Goal: Answer question/provide support: Share knowledge or assist other users

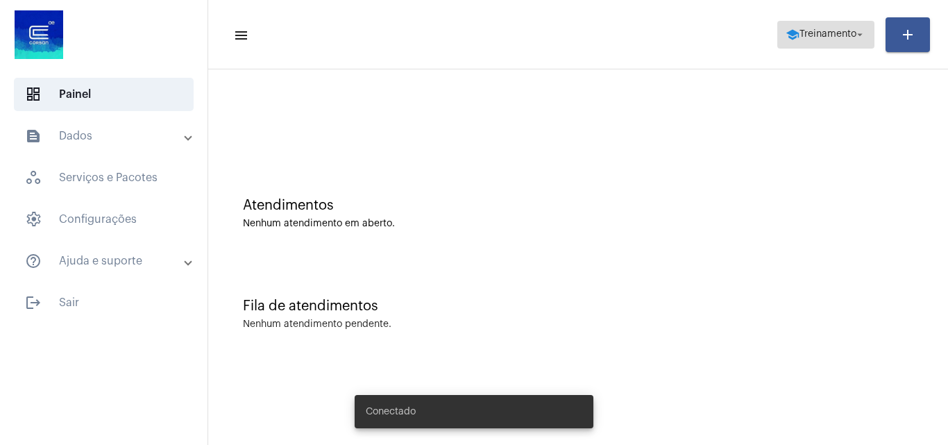
click at [832, 31] on span "Treinamento" at bounding box center [827, 35] width 57 height 10
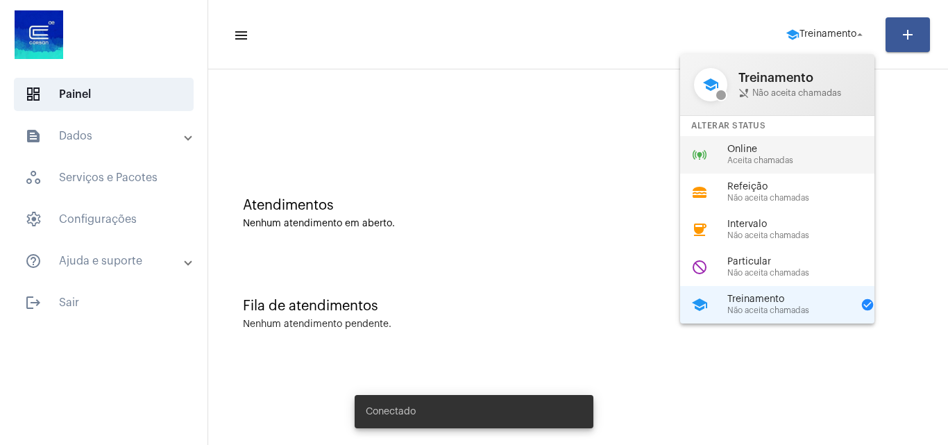
click at [763, 158] on span "Aceita chamadas" at bounding box center [806, 160] width 158 height 9
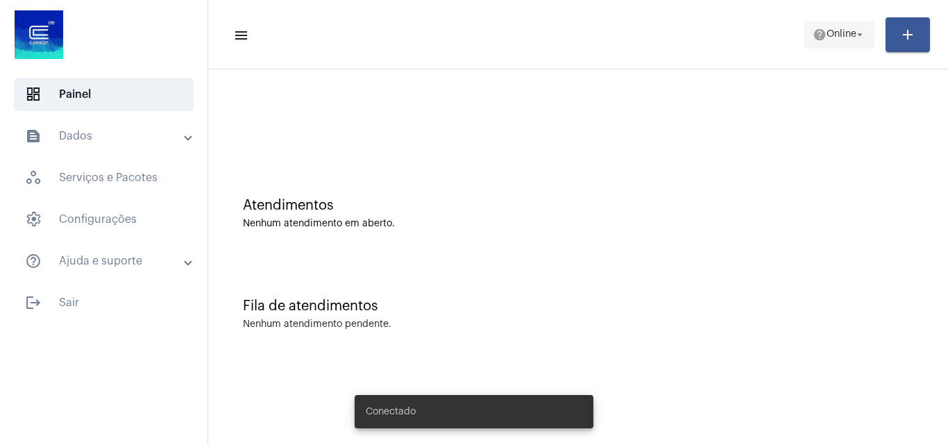
click at [841, 36] on span "Online" at bounding box center [841, 35] width 30 height 10
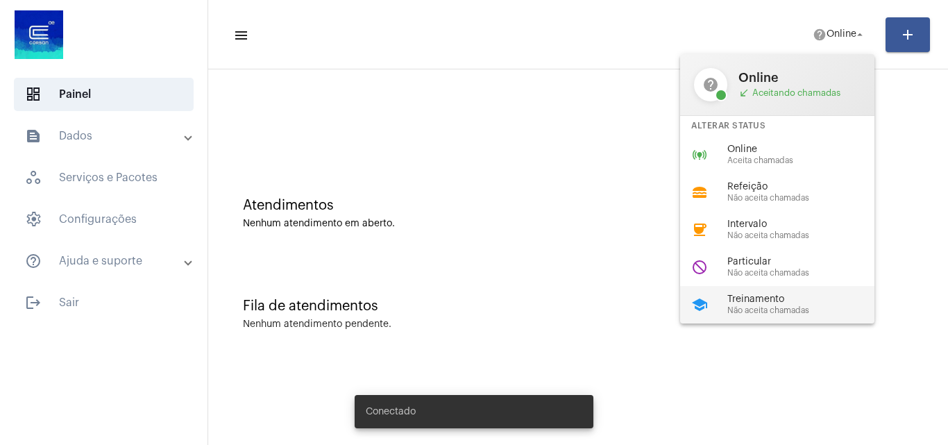
click at [758, 317] on div "school Treinamento Não aceita chamadas" at bounding box center [788, 304] width 216 height 37
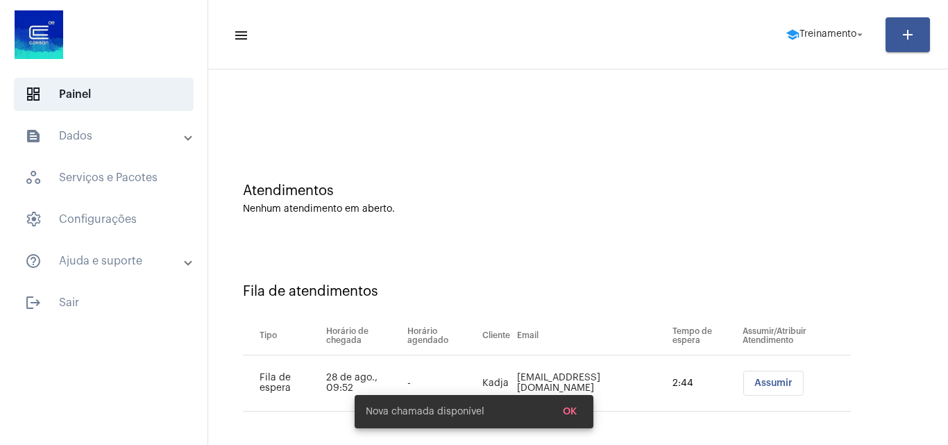
scroll to position [19, 0]
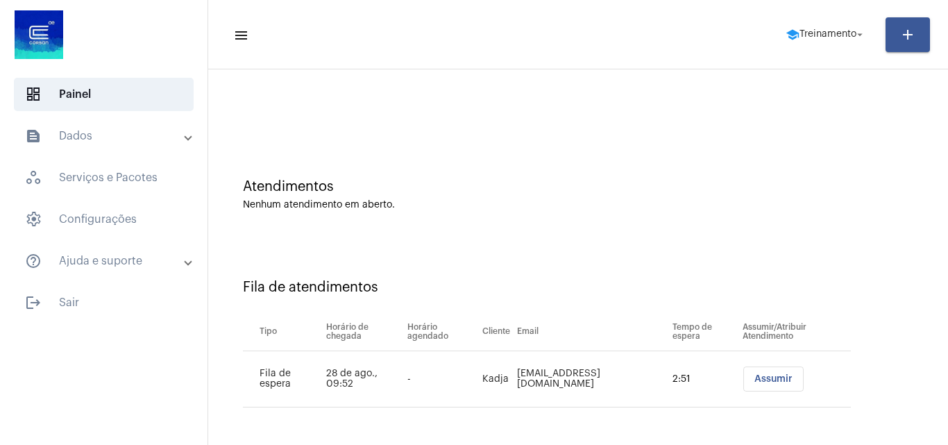
click at [752, 370] on button "Assumir" at bounding box center [773, 378] width 60 height 25
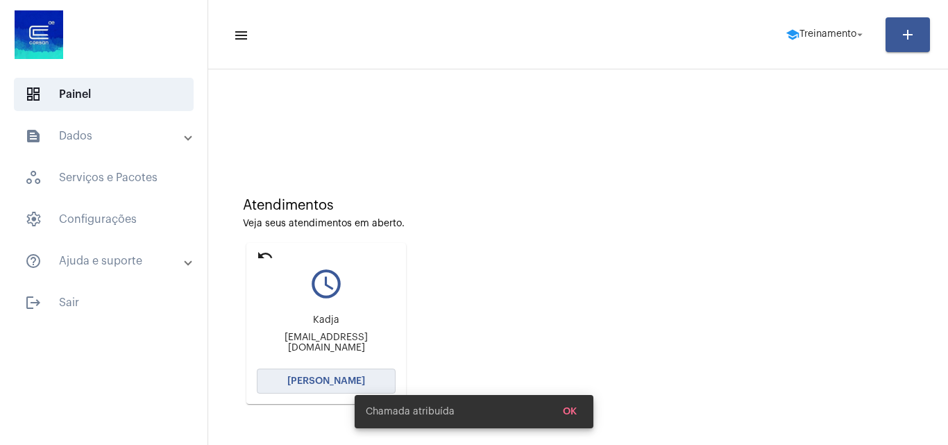
click at [312, 380] on span "Abrir Chamada" at bounding box center [326, 381] width 78 height 10
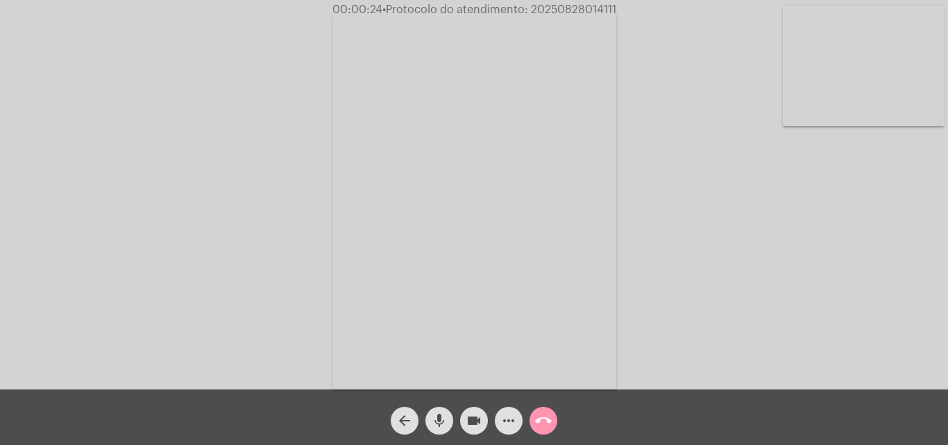
click at [644, 314] on div "Acessando Câmera e Microfone..." at bounding box center [473, 197] width 945 height 389
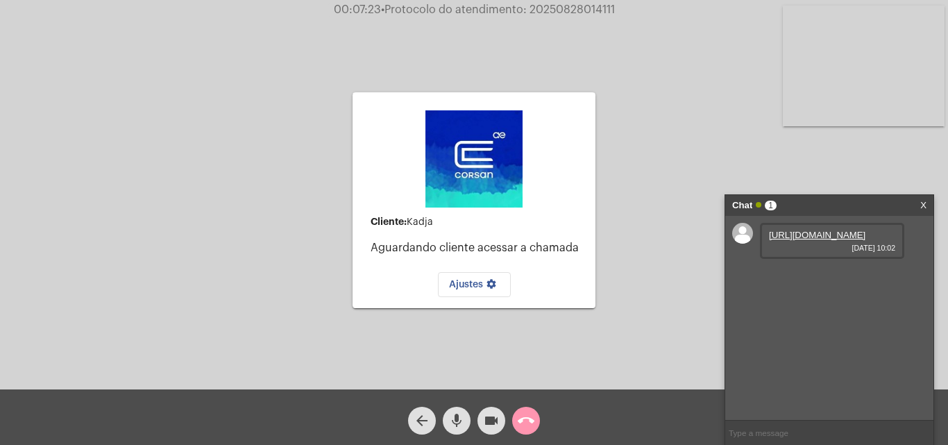
click at [805, 240] on link "https://neft-transfer-bucket.s3.amazonaws.com/temp-812dff35-6cb9-3363-3cf0-e99e…" at bounding box center [817, 235] width 96 height 10
click at [427, 423] on mat-icon "arrow_back" at bounding box center [422, 420] width 17 height 17
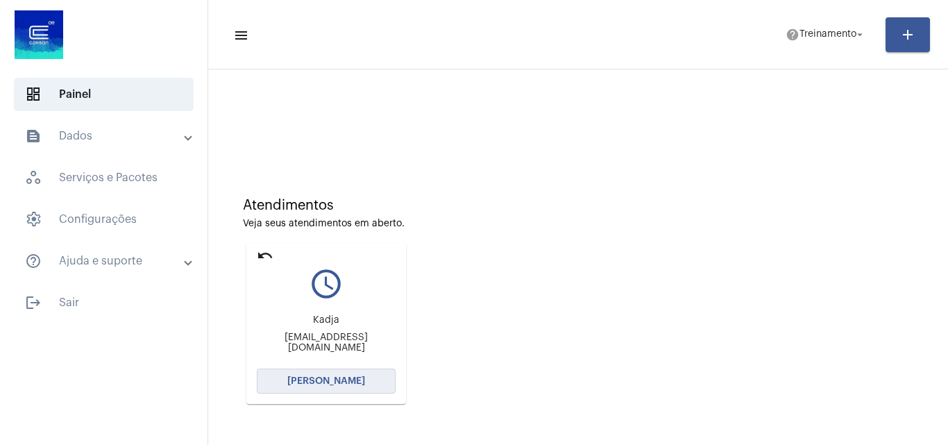
click at [339, 380] on span "[PERSON_NAME]" at bounding box center [326, 381] width 78 height 10
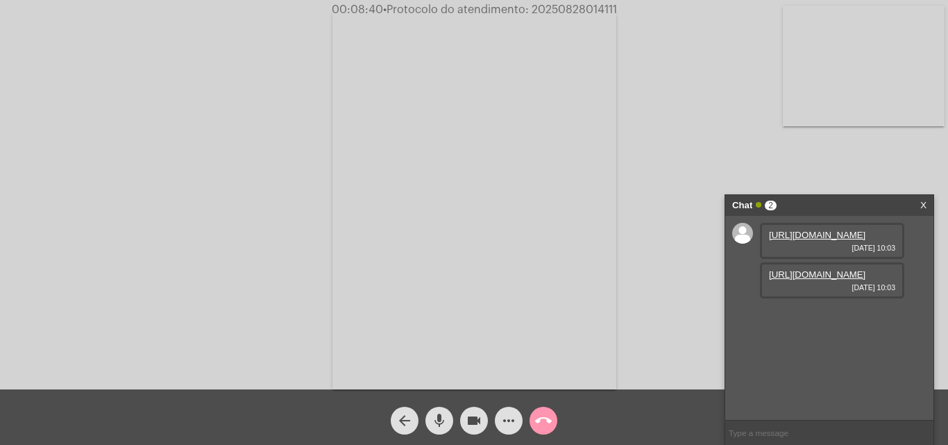
click at [814, 280] on link "https://neft-transfer-bucket.s3.amazonaws.com/temp-d78c17c0-0d77-c910-c2eb-d0f7…" at bounding box center [817, 274] width 96 height 10
click at [511, 421] on mat-icon "more_horiz" at bounding box center [508, 420] width 17 height 17
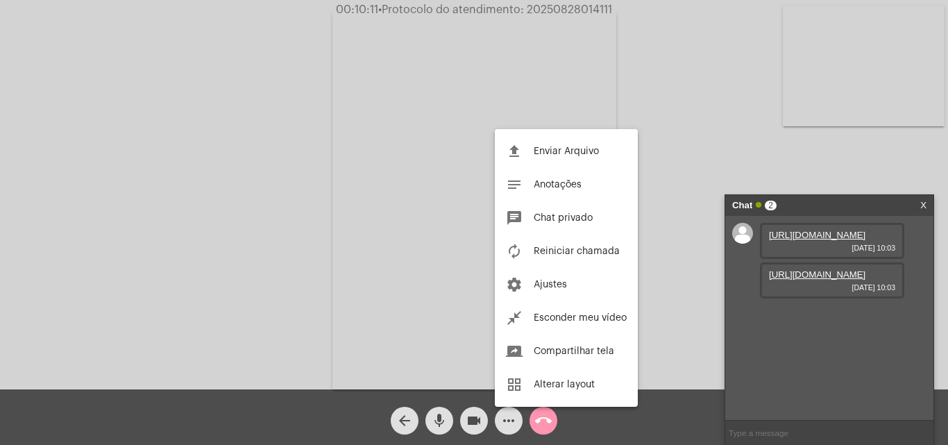
click at [558, 152] on span "Enviar Arquivo" at bounding box center [566, 151] width 65 height 10
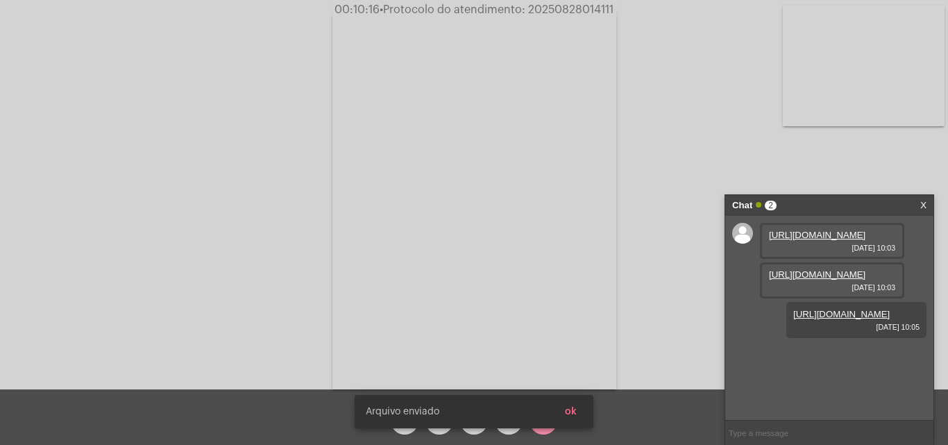
scroll to position [12, 0]
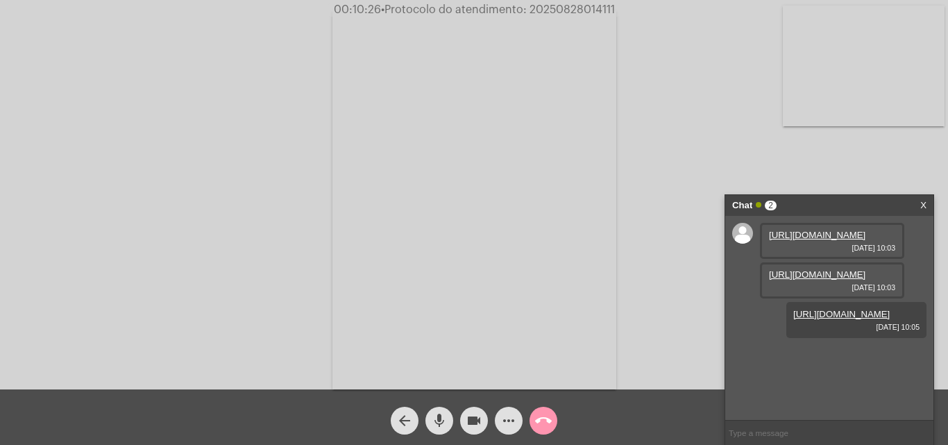
drag, startPoint x: 529, startPoint y: 9, endPoint x: 618, endPoint y: 7, distance: 88.8
click at [618, 7] on span "00:10:26 • Protocolo do atendimento: 20250828014111" at bounding box center [474, 10] width 292 height 14
copy span "20250828014111"
click at [762, 439] on input "text" at bounding box center [829, 432] width 208 height 24
paste input "20250828014111"
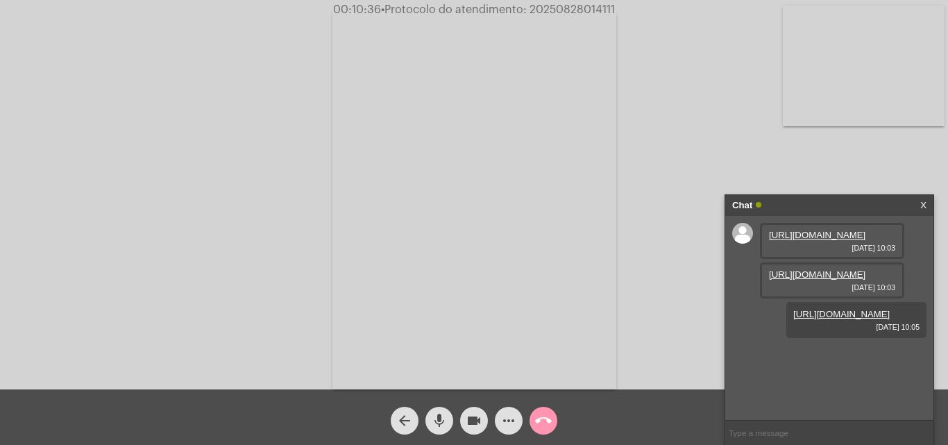
type input "20250828014111"
click at [540, 420] on mat-icon "call_end" at bounding box center [543, 420] width 17 height 17
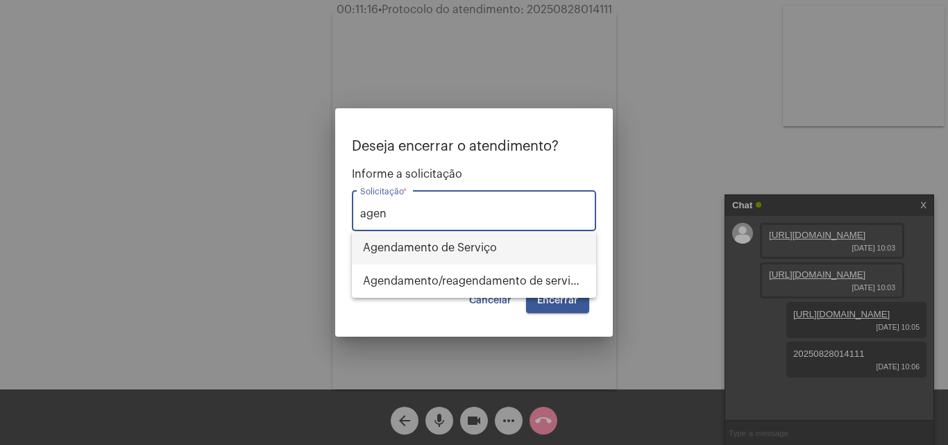
click at [436, 239] on span "Agendamento de Serviço" at bounding box center [474, 247] width 222 height 33
type input "Agendamento de Serviço"
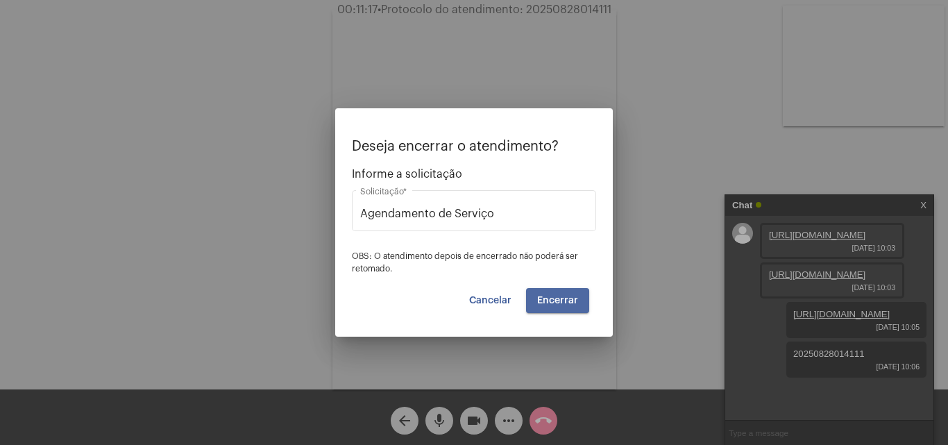
click at [541, 307] on button "Encerrar" at bounding box center [557, 300] width 63 height 25
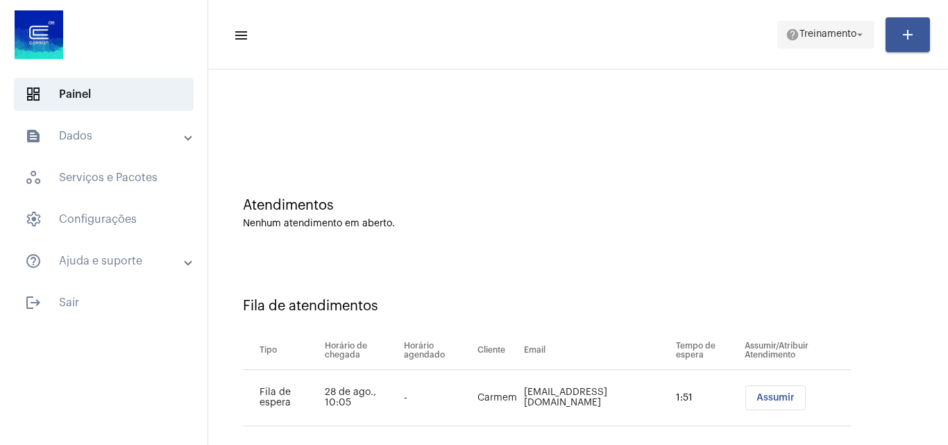
click at [848, 26] on span "help Treinamento arrow_drop_down" at bounding box center [825, 34] width 80 height 25
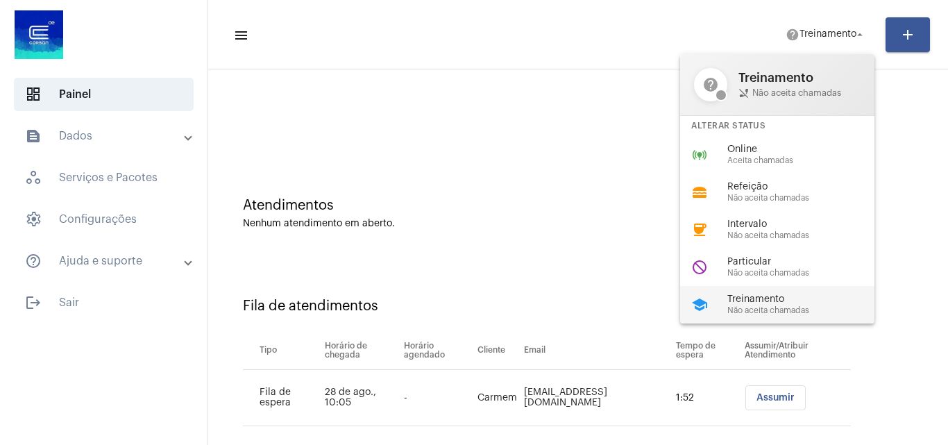
click at [763, 301] on span "Treinamento" at bounding box center [806, 299] width 158 height 10
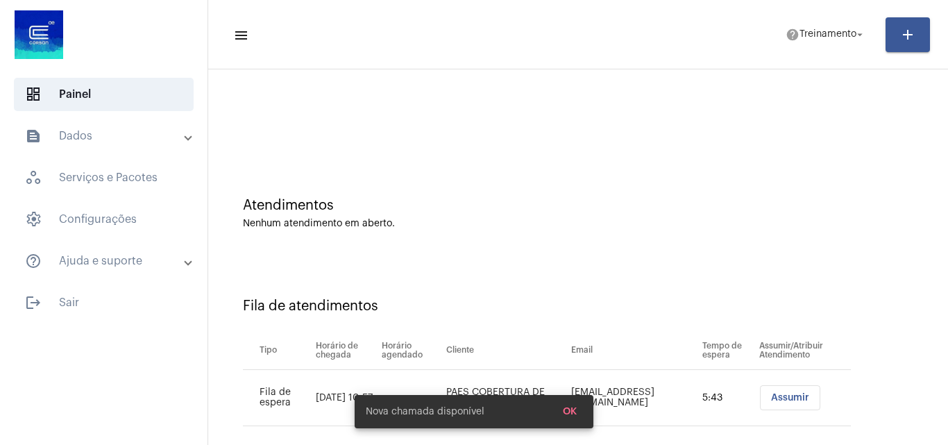
scroll to position [19, 0]
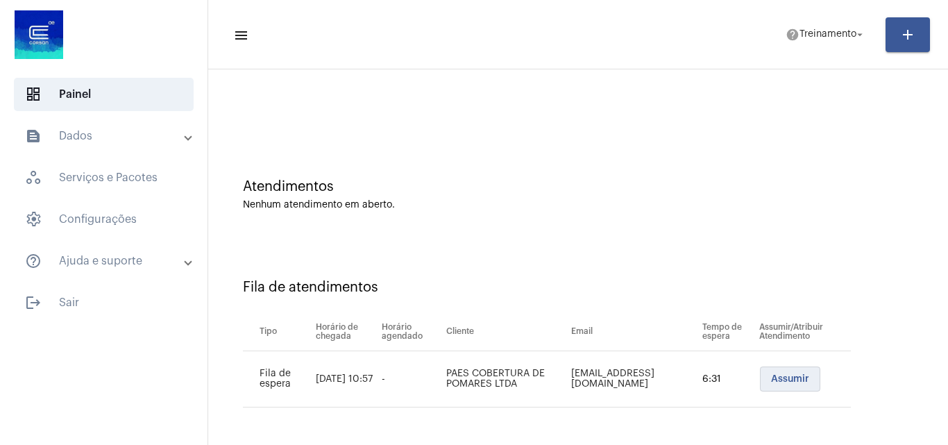
click at [785, 380] on span "Assumir" at bounding box center [790, 379] width 38 height 10
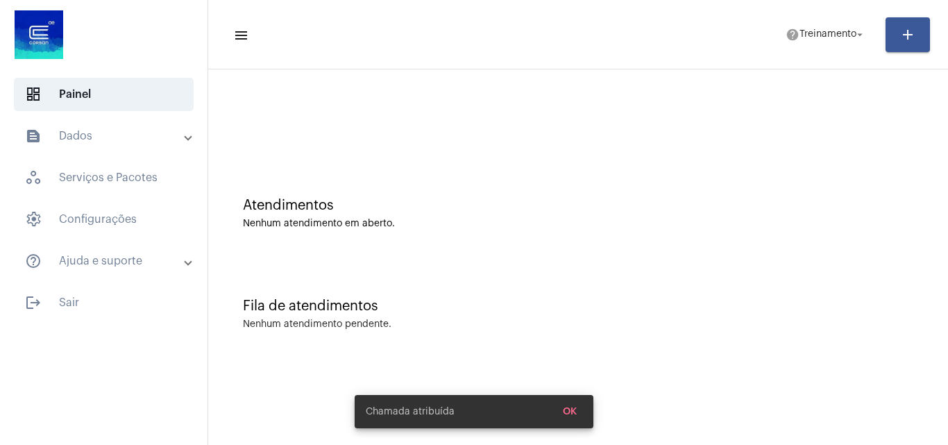
scroll to position [0, 0]
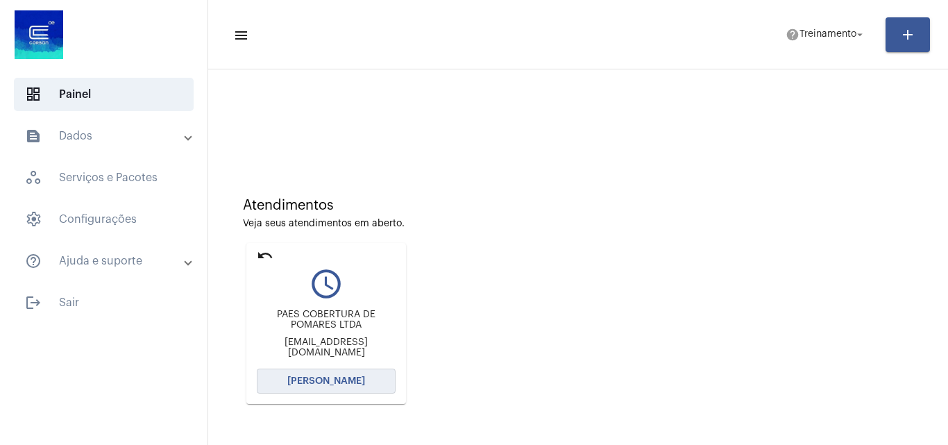
click at [350, 390] on button "Abrir Chamada" at bounding box center [326, 380] width 139 height 25
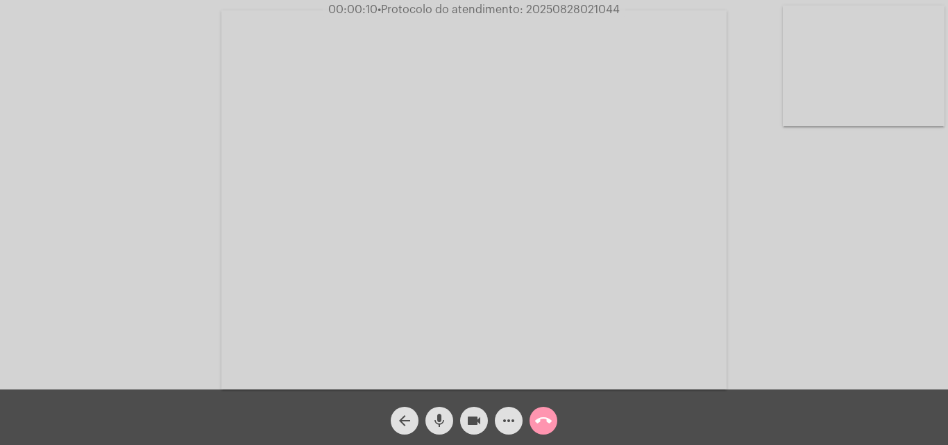
click at [830, 282] on div "Acessando Câmera e Microfone..." at bounding box center [473, 197] width 945 height 389
click at [507, 420] on mat-icon "more_horiz" at bounding box center [508, 420] width 17 height 17
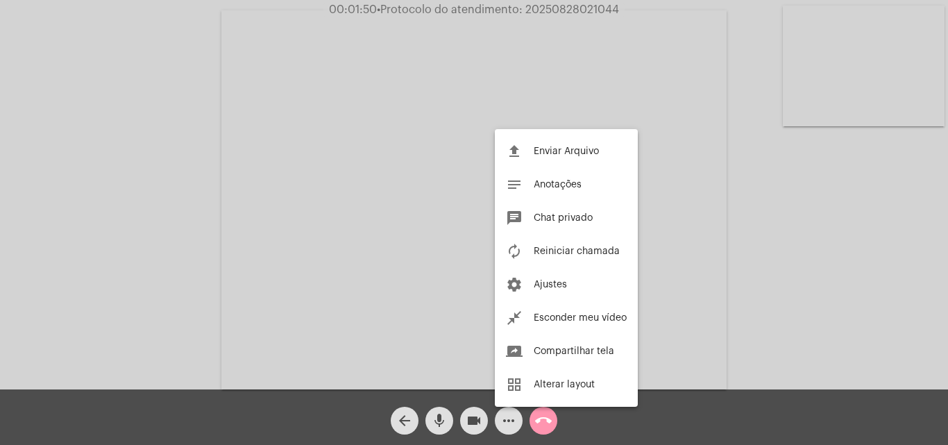
click at [672, 346] on div at bounding box center [474, 222] width 948 height 445
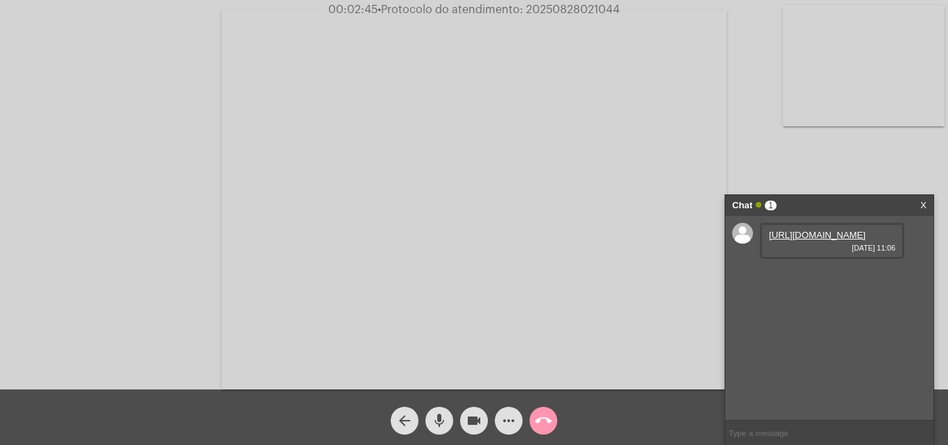
click at [808, 238] on link "https://neft-transfer-bucket.s3.amazonaws.com/temp-90a7a12c-9828-d836-ddc6-9f2a…" at bounding box center [817, 235] width 96 height 10
click at [778, 280] on link "https://neft-transfer-bucket.s3.amazonaws.com/temp-38b58e6e-0ae6-47e2-e7e9-f3d8…" at bounding box center [817, 274] width 96 height 10
click at [806, 319] on link "https://neft-transfer-bucket.s3.amazonaws.com/temp-72e22341-cd68-0fa2-13eb-b45a…" at bounding box center [817, 314] width 96 height 10
click at [470, 423] on mat-icon "videocam" at bounding box center [474, 420] width 17 height 17
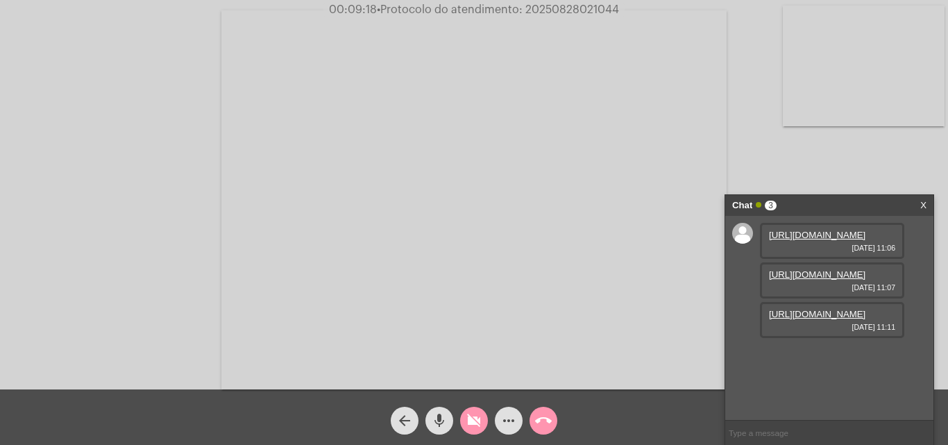
click at [429, 420] on button "mic" at bounding box center [439, 421] width 28 height 28
click at [438, 418] on mat-icon "mic_off" at bounding box center [439, 420] width 17 height 17
click at [466, 420] on mat-icon "videocam_off" at bounding box center [474, 420] width 17 height 17
click at [499, 423] on button "more_horiz" at bounding box center [509, 421] width 28 height 28
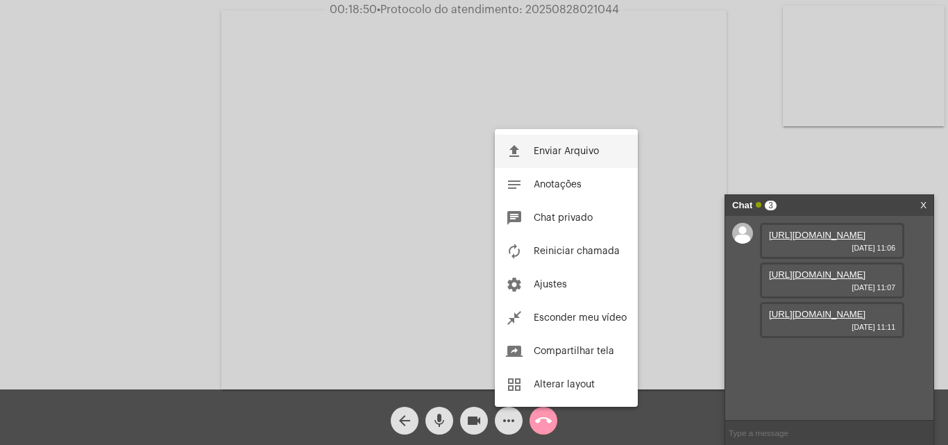
click at [554, 142] on button "file_upload Enviar Arquivo" at bounding box center [566, 151] width 143 height 33
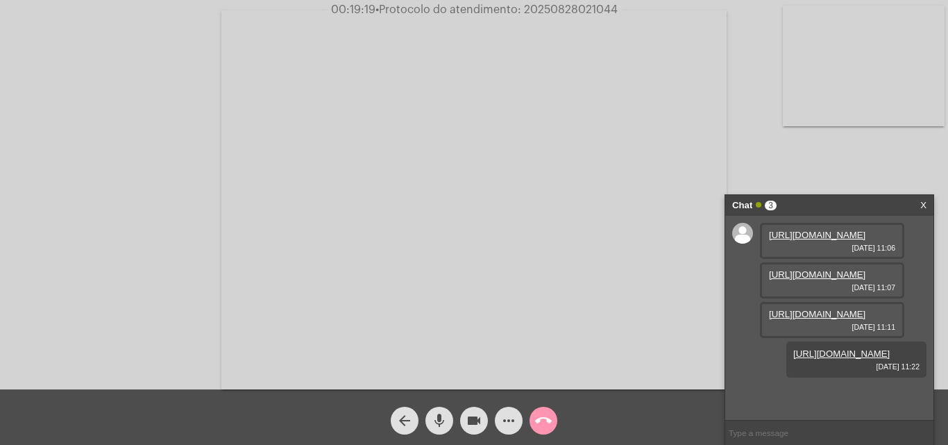
scroll to position [0, 0]
click at [505, 423] on mat-icon "more_horiz" at bounding box center [508, 420] width 17 height 17
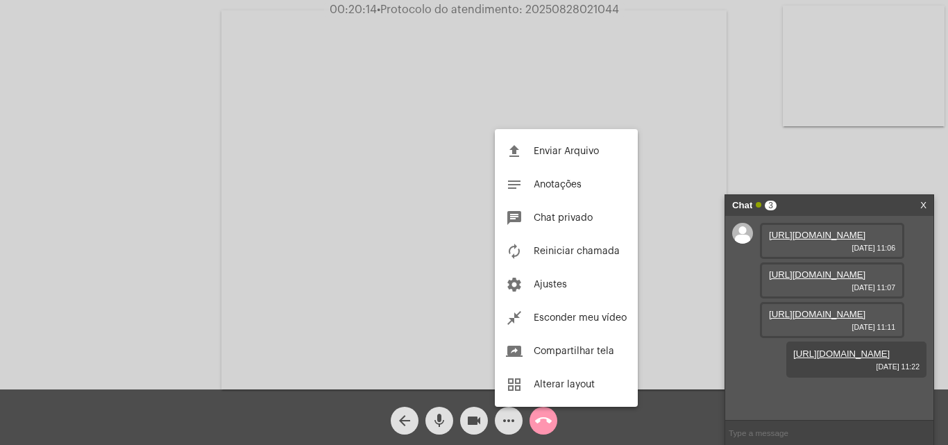
click at [545, 422] on div at bounding box center [474, 222] width 948 height 445
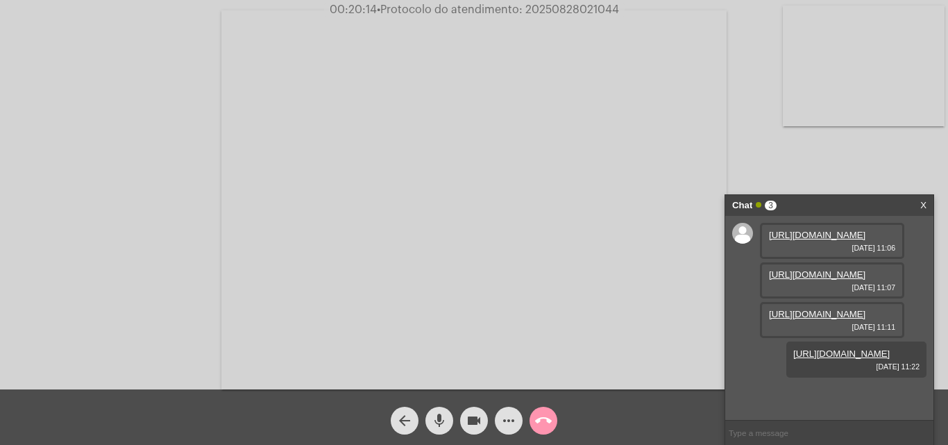
click at [545, 422] on mat-icon "call_end" at bounding box center [543, 420] width 17 height 17
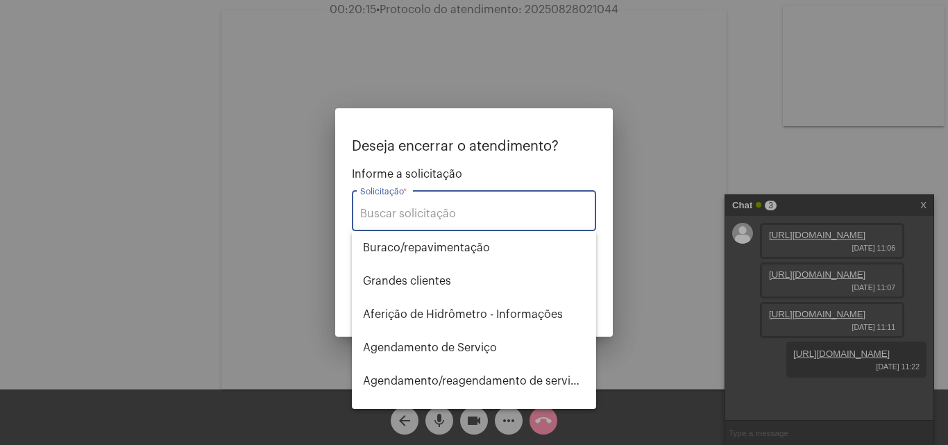
click at [400, 207] on div "Solicitação *" at bounding box center [474, 209] width 228 height 44
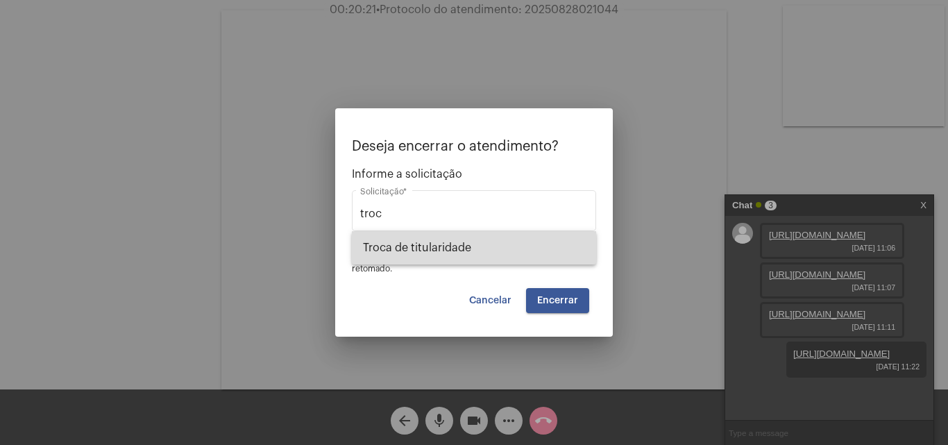
click at [448, 238] on span "Troca de titularidade" at bounding box center [474, 247] width 222 height 33
type input "Troca de titularidade"
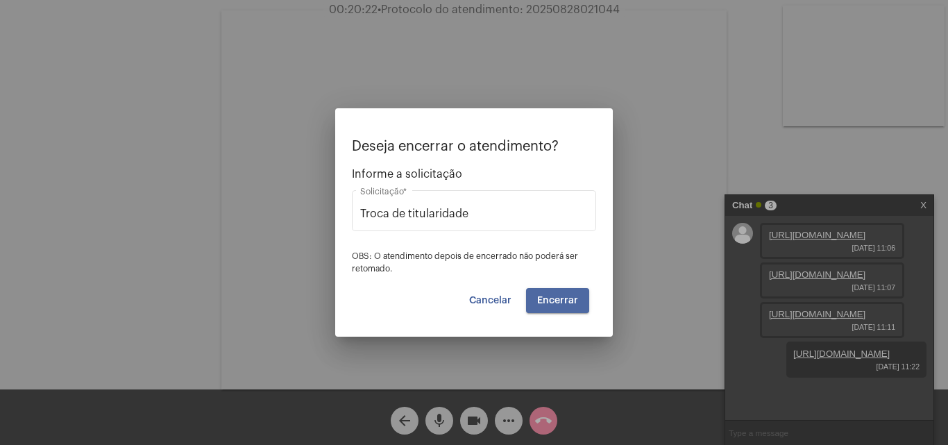
click at [538, 294] on button "Encerrar" at bounding box center [557, 300] width 63 height 25
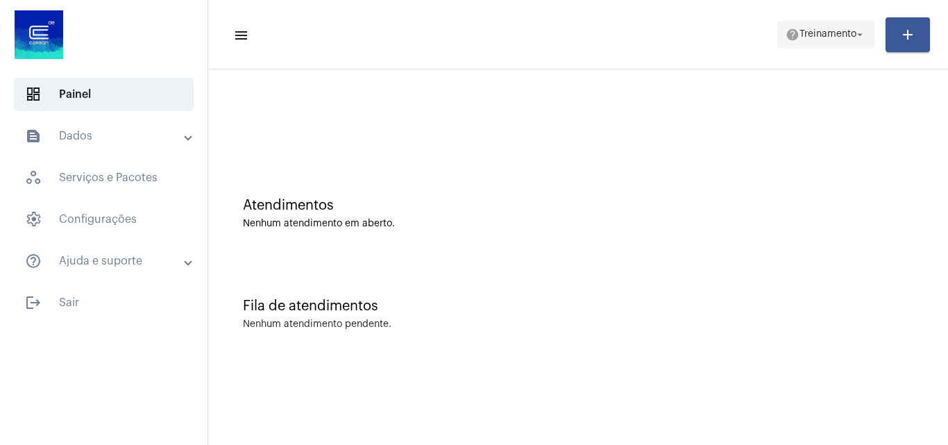
click at [847, 28] on span "help Treinamento arrow_drop_down" at bounding box center [825, 34] width 80 height 25
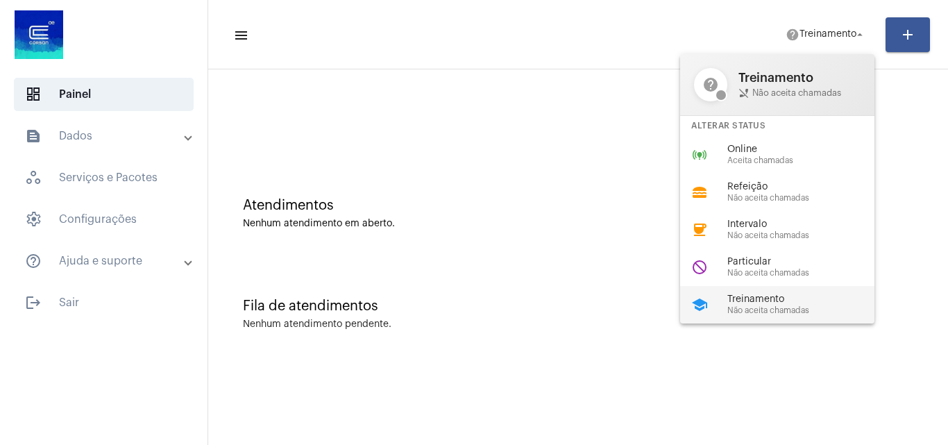
click at [778, 303] on span "Treinamento" at bounding box center [806, 299] width 158 height 10
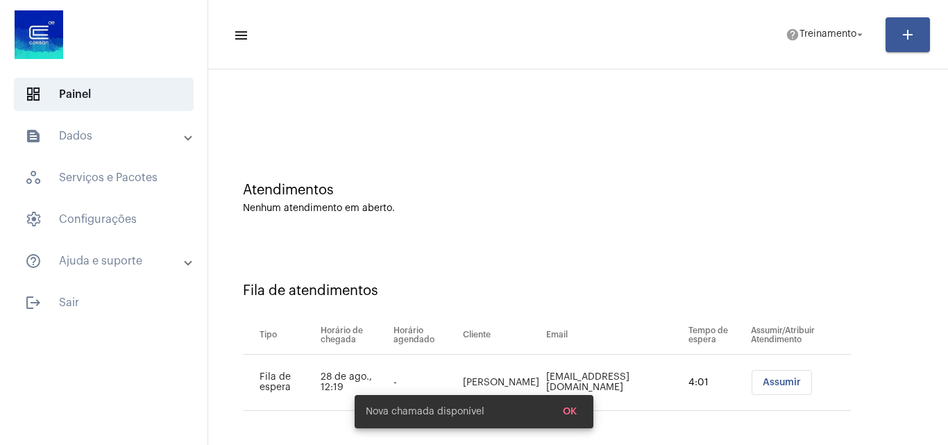
scroll to position [19, 0]
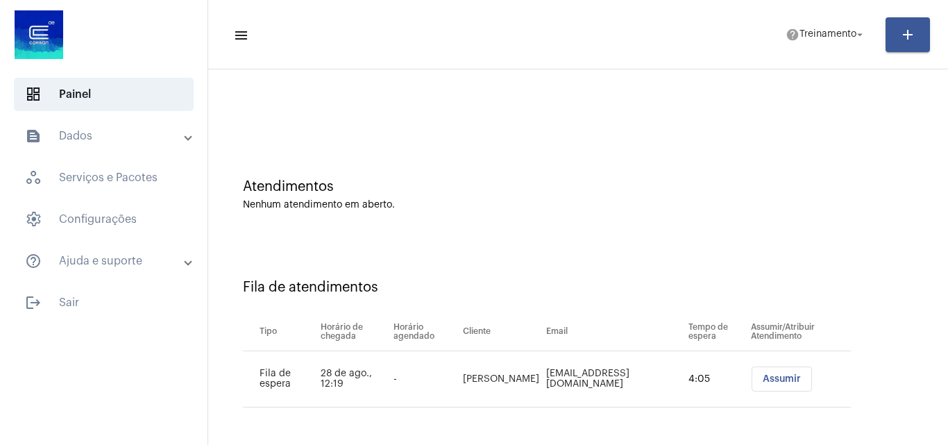
click at [763, 378] on span "Assumir" at bounding box center [782, 379] width 38 height 10
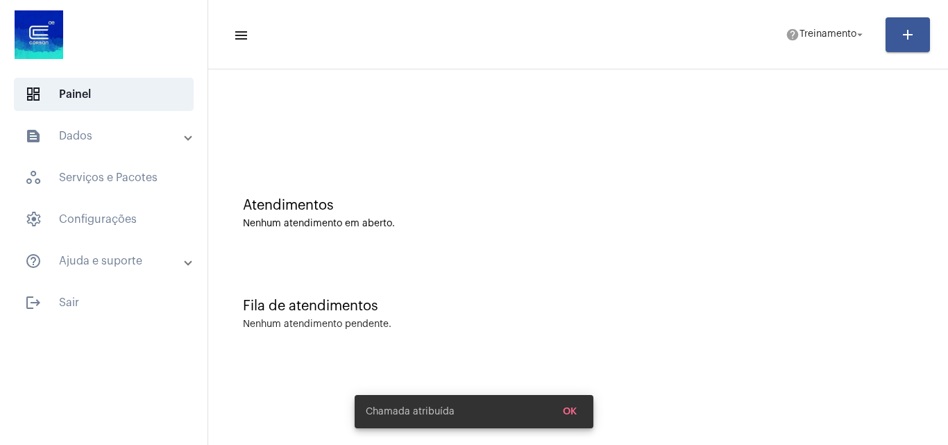
scroll to position [0, 0]
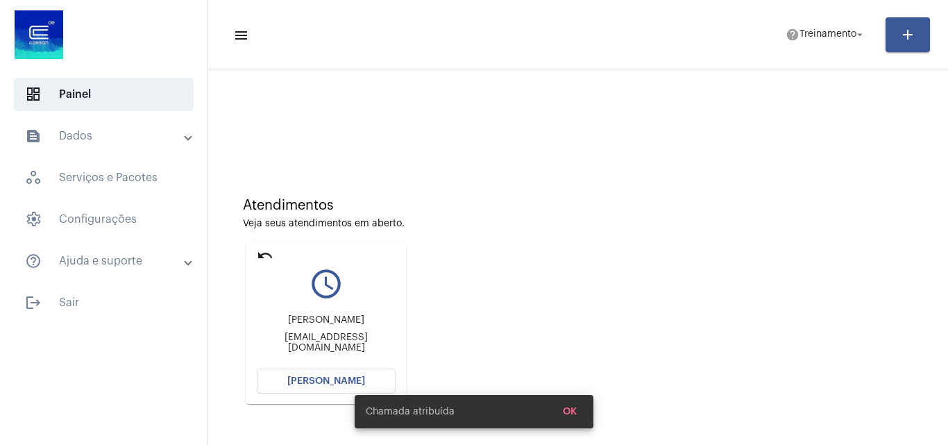
click at [328, 372] on button "[PERSON_NAME]" at bounding box center [326, 380] width 139 height 25
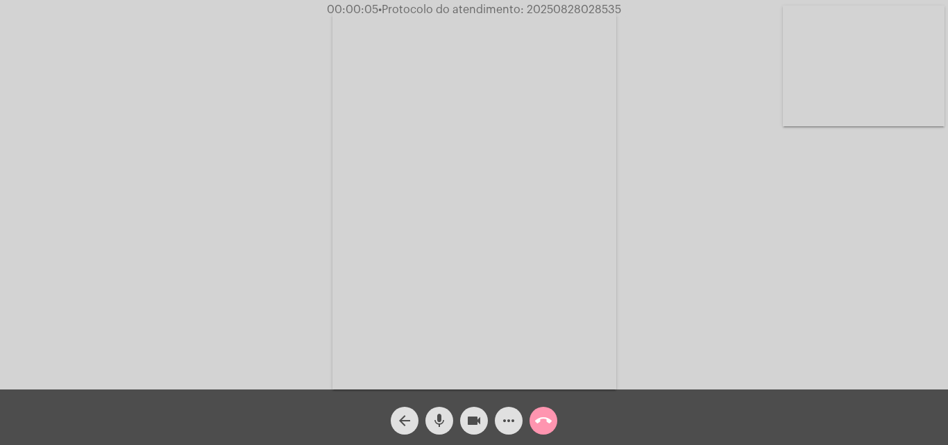
click at [858, 249] on div "Acessando Câmera e Microfone..." at bounding box center [473, 197] width 945 height 389
click at [878, 300] on div "Acessando Câmera e Microfone..." at bounding box center [473, 197] width 945 height 389
click at [514, 416] on mat-icon "more_horiz" at bounding box center [508, 420] width 17 height 17
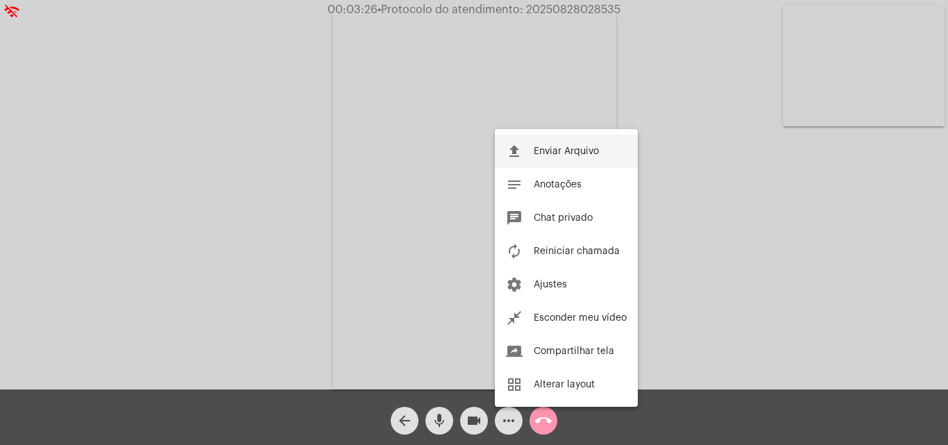
click at [524, 144] on button "file_upload Enviar Arquivo" at bounding box center [566, 151] width 143 height 33
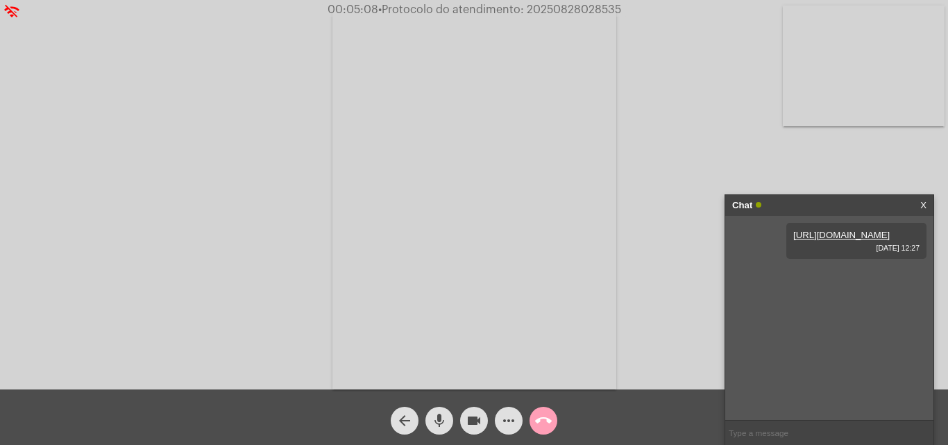
click at [541, 421] on mat-icon "call_end" at bounding box center [543, 420] width 17 height 17
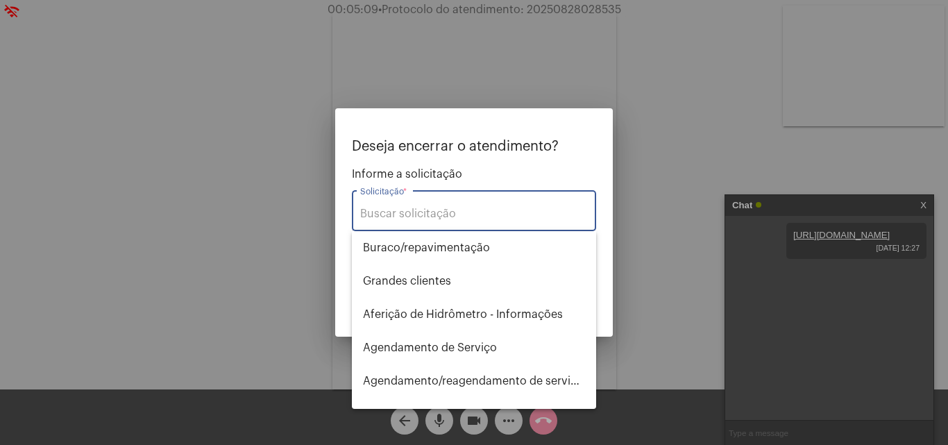
click at [436, 212] on input "Solicitação *" at bounding box center [474, 213] width 228 height 12
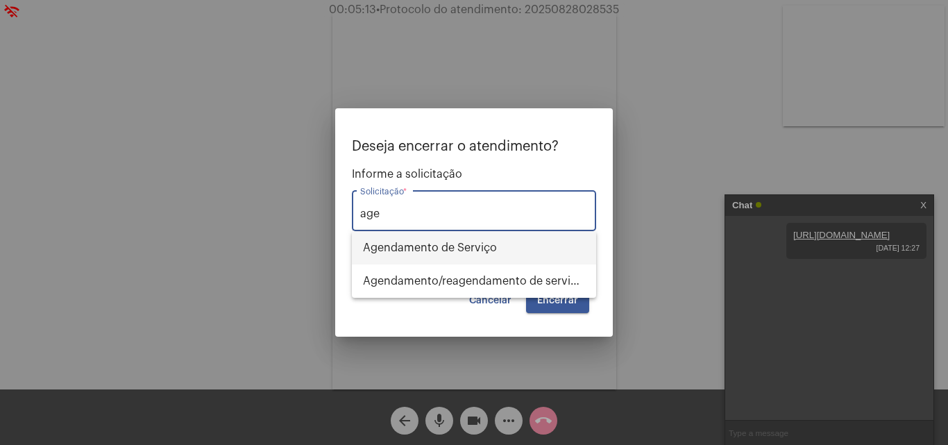
click at [463, 241] on span "Agendamento de Serviço" at bounding box center [474, 247] width 222 height 33
type input "Agendamento de Serviço"
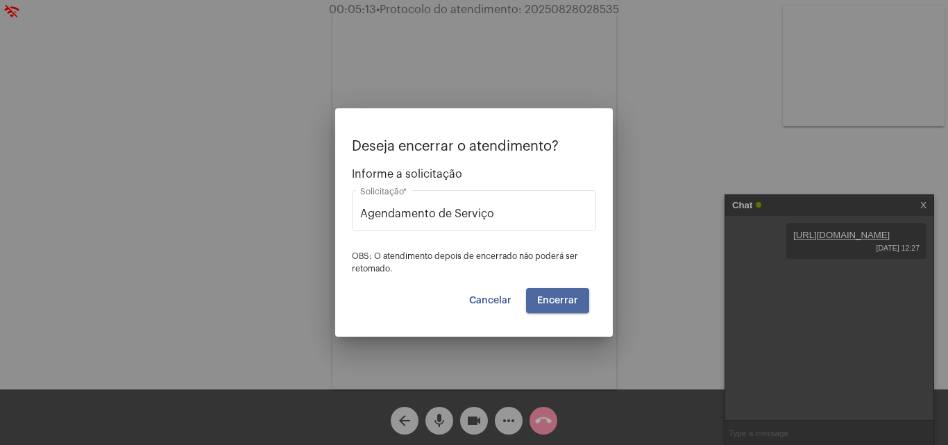
click at [543, 301] on span "Encerrar" at bounding box center [557, 301] width 41 height 10
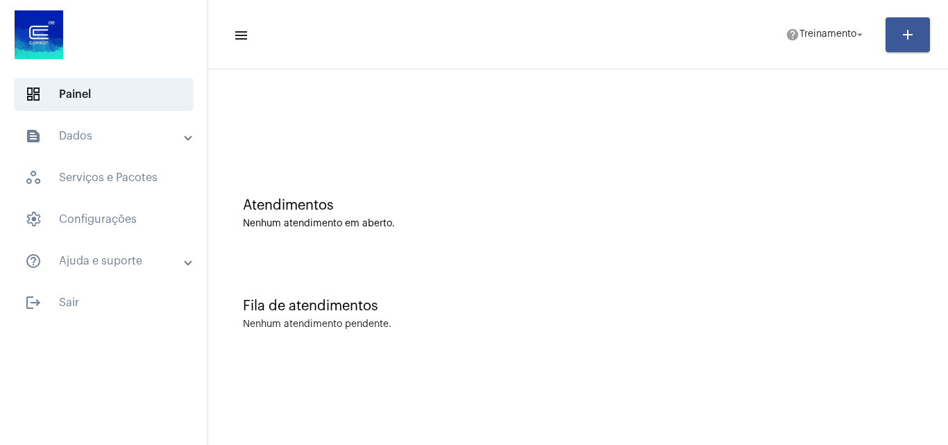
drag, startPoint x: 828, startPoint y: 17, endPoint x: 826, endPoint y: 24, distance: 7.9
click at [828, 17] on mat-toolbar-row "menu help Treinamento arrow_drop_down add" at bounding box center [578, 34] width 740 height 44
click at [824, 38] on span "Treinamento" at bounding box center [827, 35] width 57 height 10
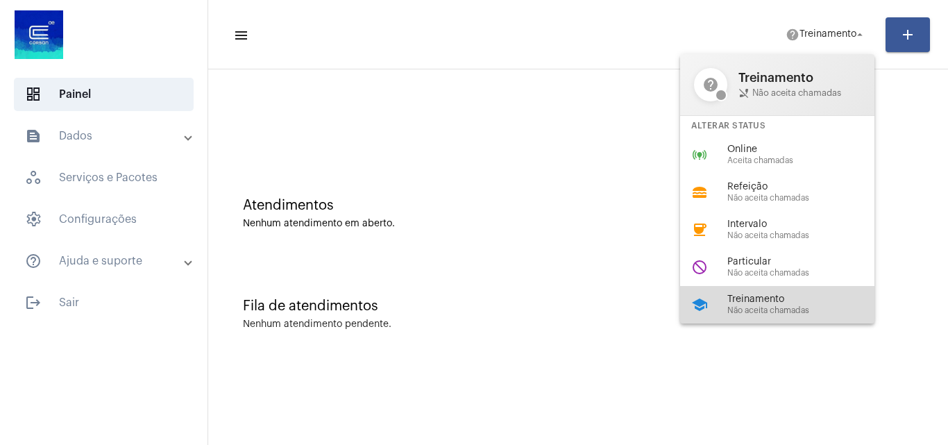
click at [791, 299] on span "Treinamento" at bounding box center [806, 299] width 158 height 10
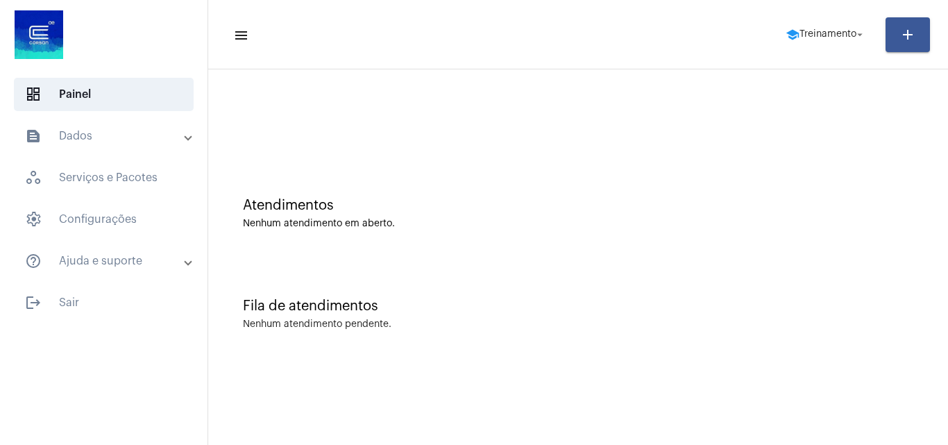
click at [763, 222] on div "Nenhum atendimento em aberto." at bounding box center [578, 224] width 670 height 10
click at [826, 37] on span "Treinamento" at bounding box center [827, 35] width 57 height 10
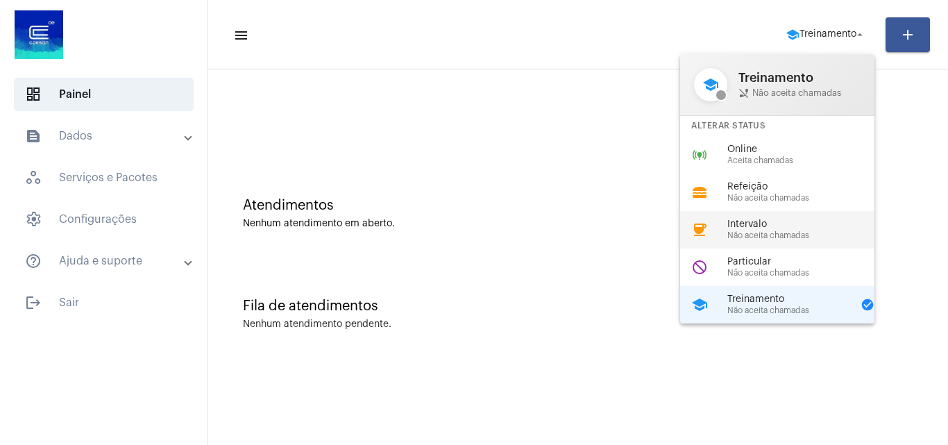
click at [761, 217] on div "coffee Intervalo Não aceita chamadas" at bounding box center [788, 229] width 216 height 37
